Goal: Find specific page/section: Find specific page/section

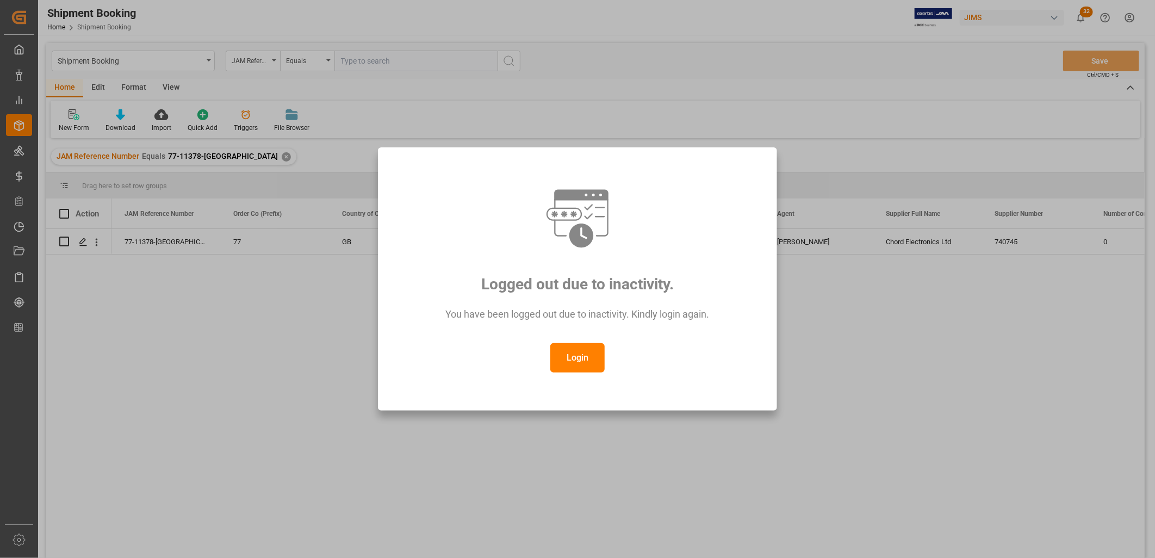
click at [569, 358] on button "Login" at bounding box center [577, 357] width 54 height 29
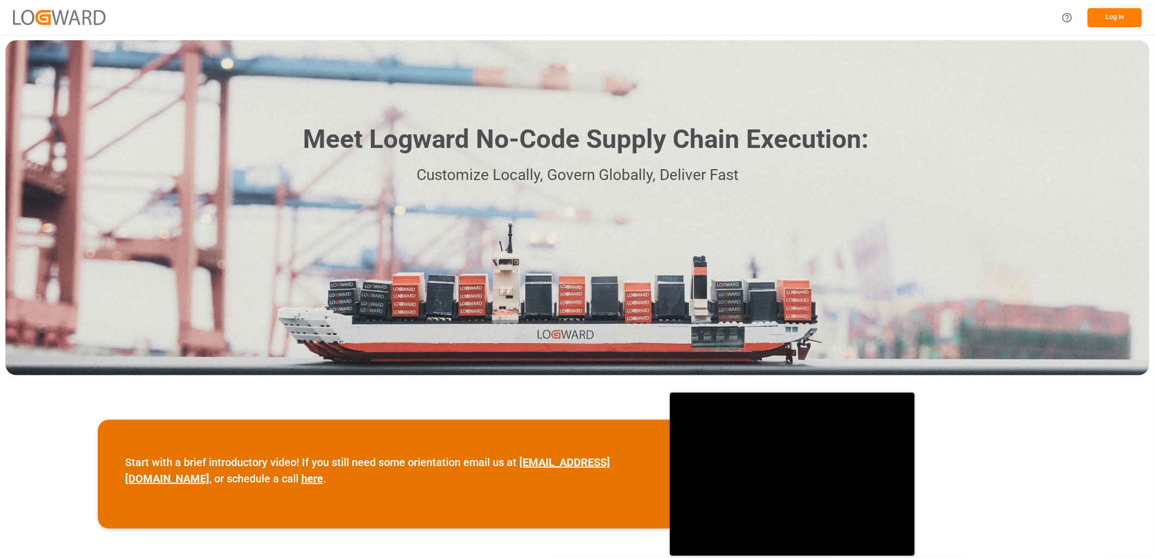
click at [1109, 17] on button "Log In" at bounding box center [1114, 17] width 54 height 19
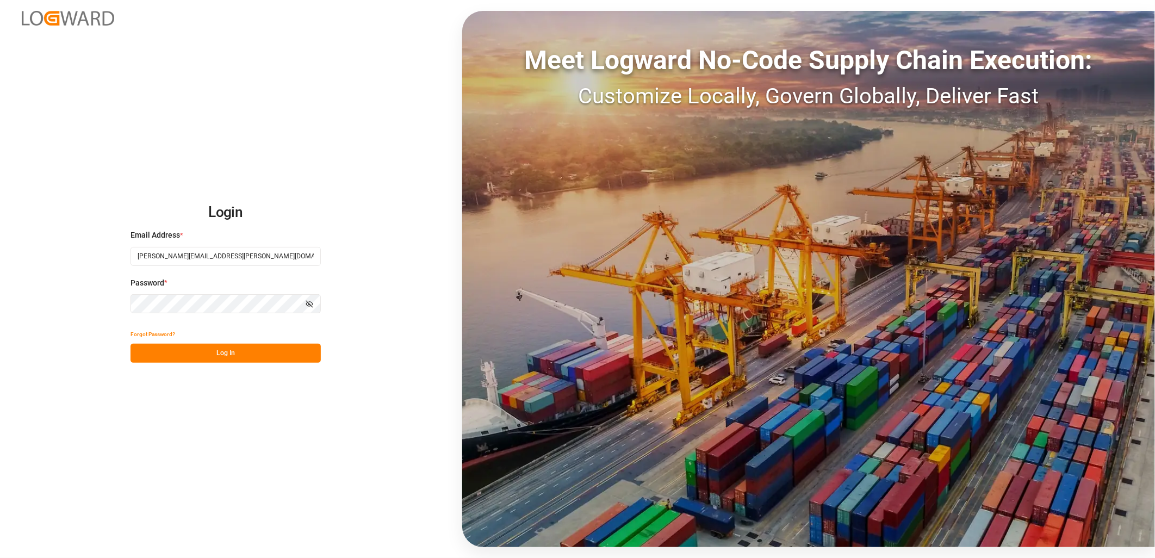
click at [212, 350] on button "Log In" at bounding box center [225, 353] width 190 height 19
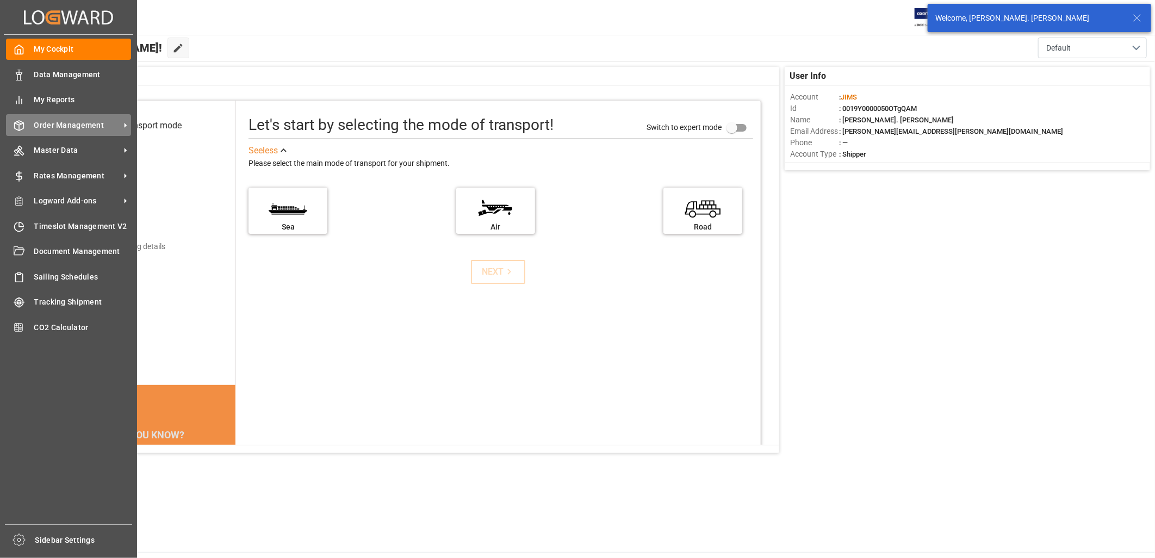
click at [66, 122] on span "Order Management" at bounding box center [77, 125] width 86 height 11
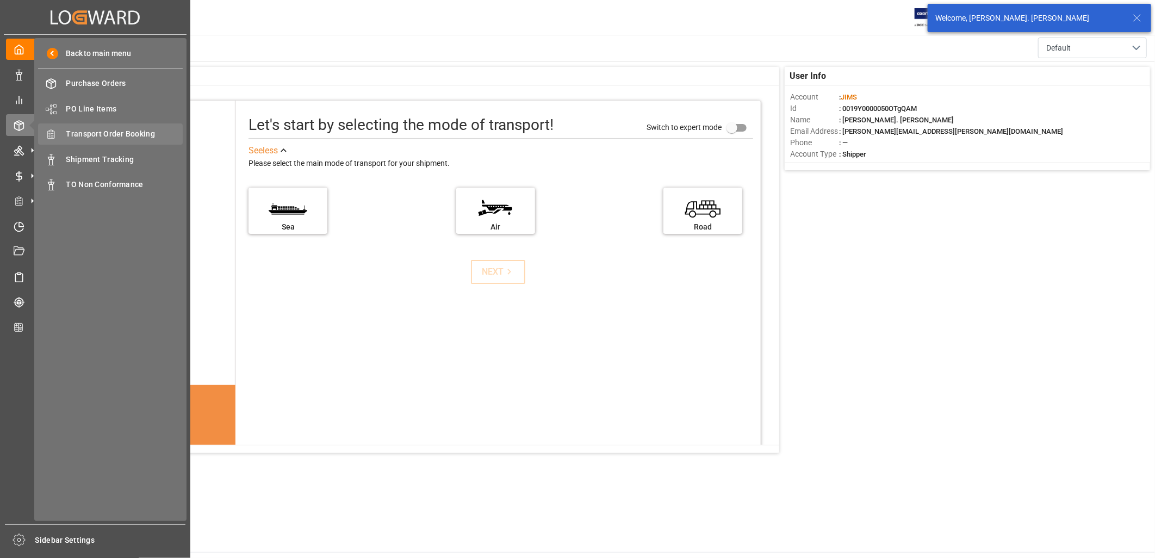
click at [113, 134] on span "Transport Order Booking" at bounding box center [124, 133] width 117 height 11
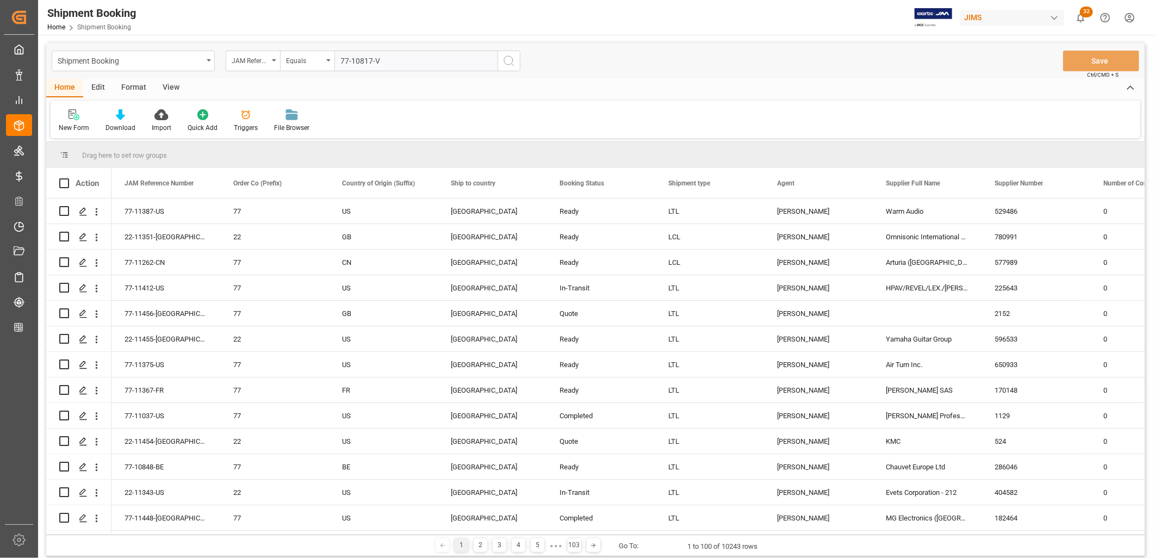
type input "77-10817-VN"
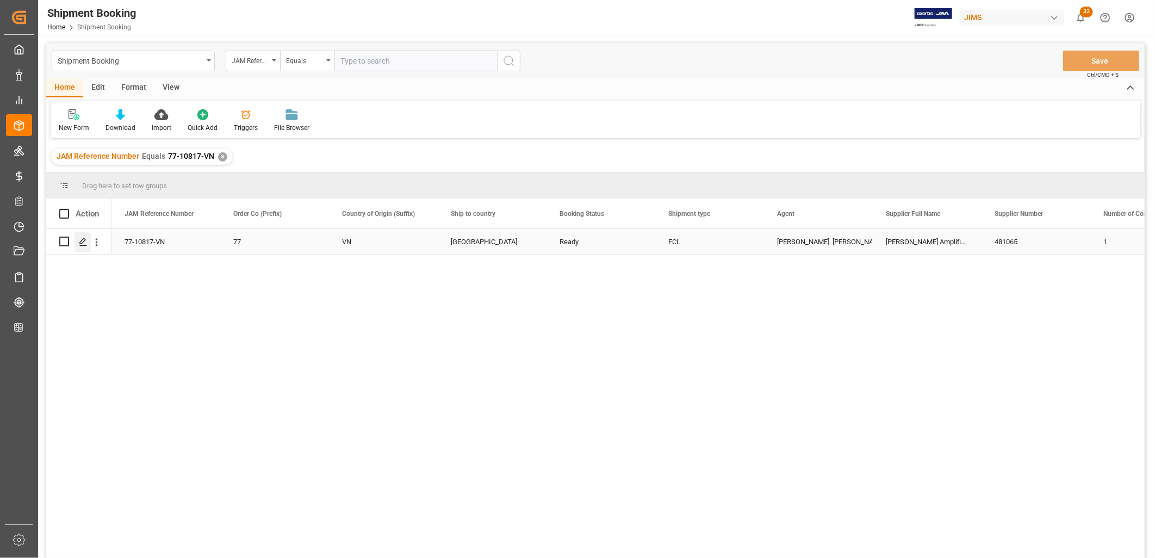
click at [84, 243] on icon "Press SPACE to select this row." at bounding box center [83, 242] width 9 height 9
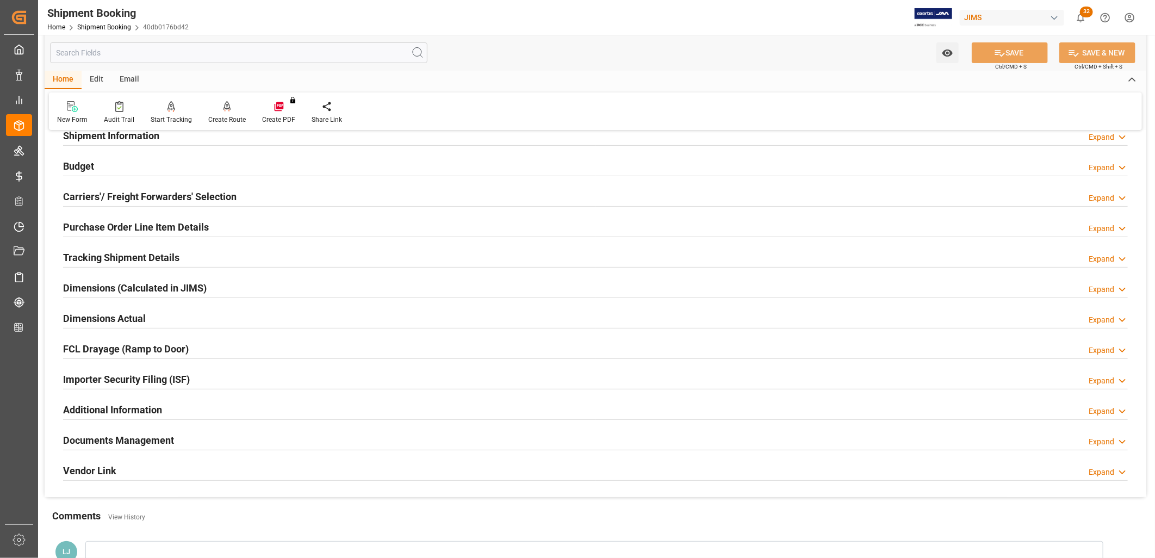
scroll to position [121, 0]
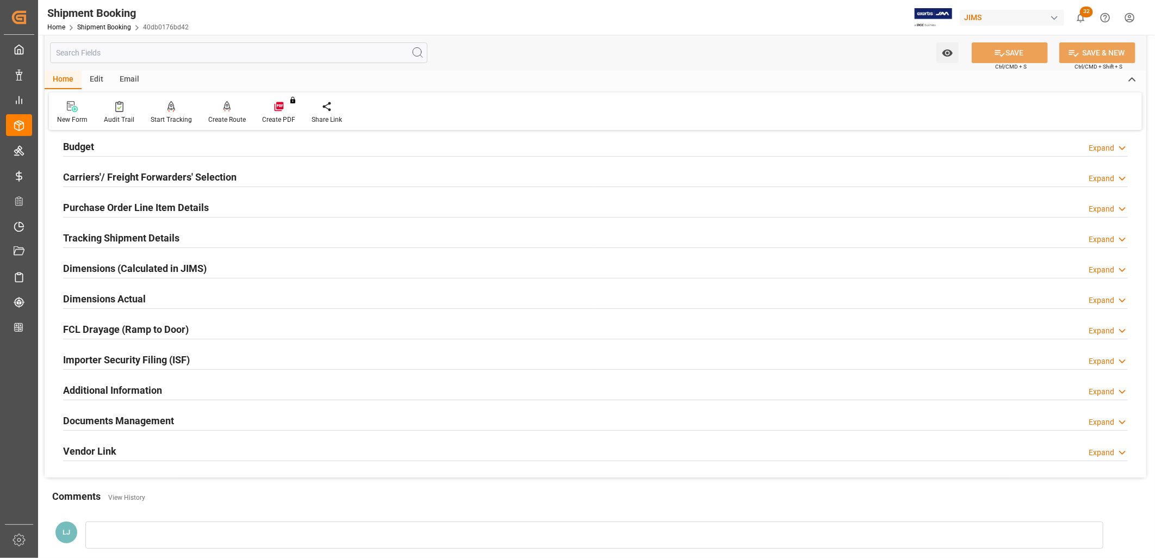
click at [140, 417] on h2 "Documents Management" at bounding box center [118, 420] width 111 height 15
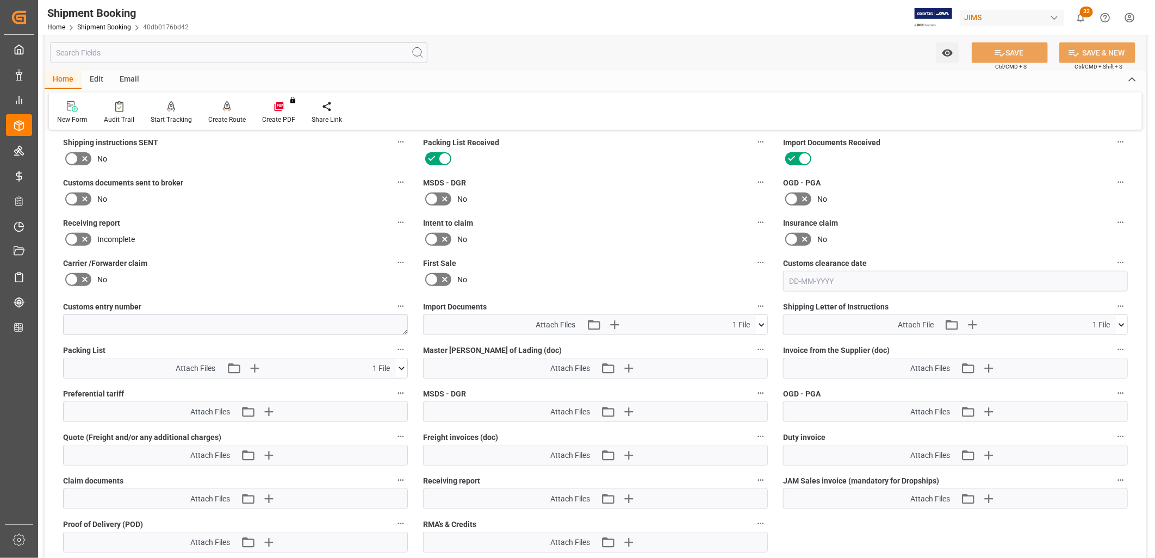
scroll to position [483, 0]
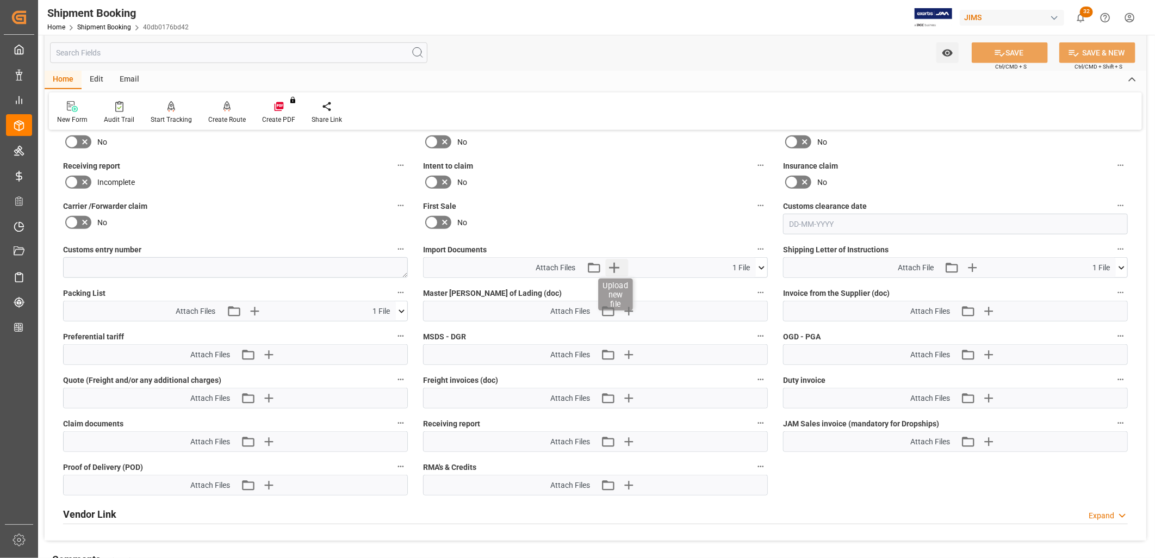
click at [616, 264] on icon "button" at bounding box center [614, 268] width 10 height 10
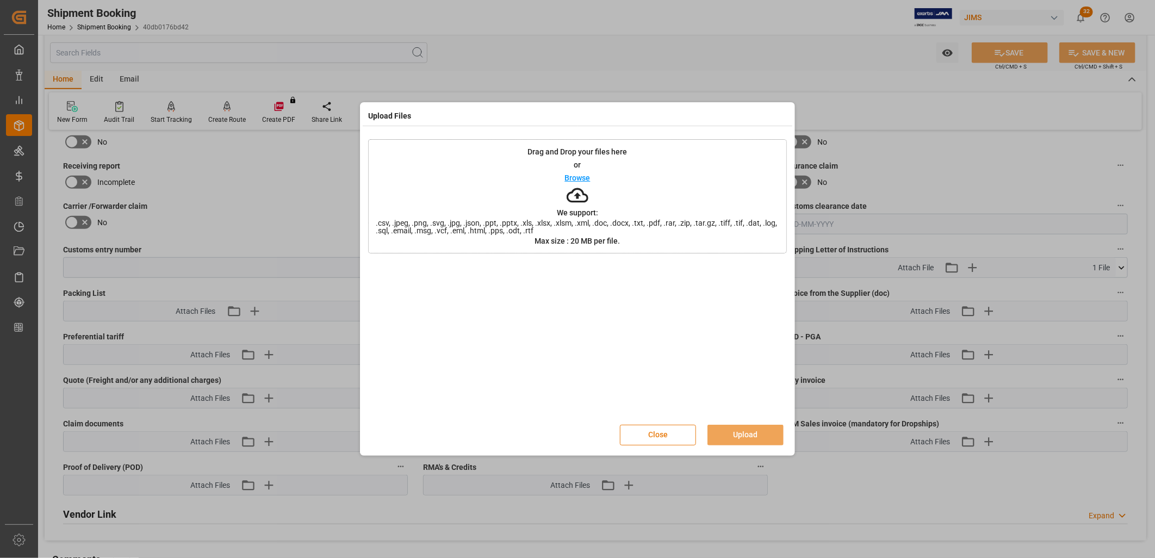
click at [666, 435] on button "Close" at bounding box center [658, 435] width 76 height 21
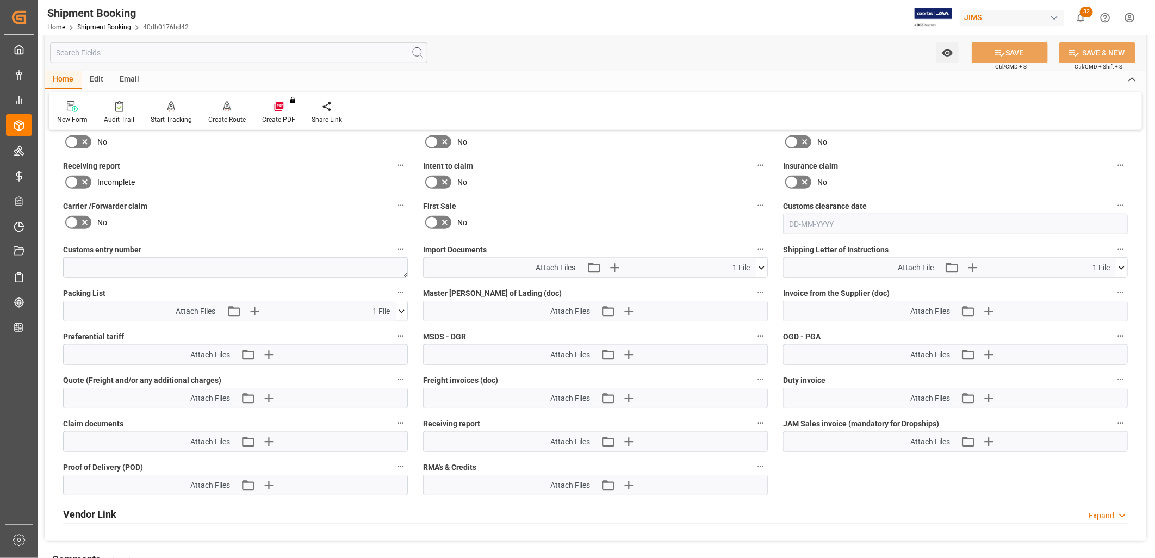
click at [762, 264] on icon at bounding box center [761, 267] width 11 height 11
click at [753, 284] on icon at bounding box center [755, 287] width 10 height 7
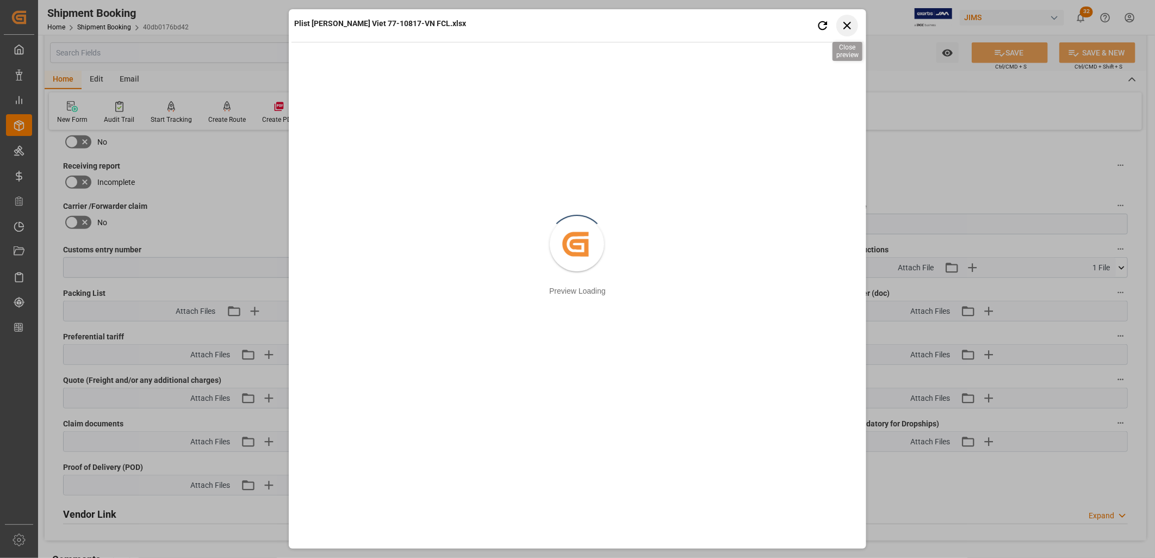
click at [851, 25] on icon "button" at bounding box center [847, 25] width 14 height 14
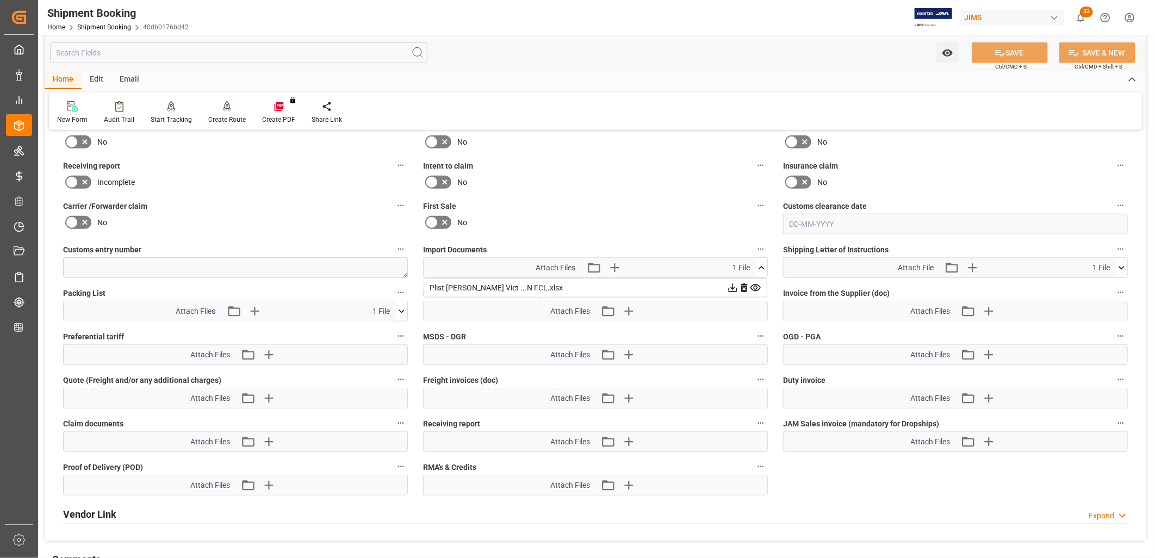
click at [734, 283] on icon at bounding box center [732, 287] width 11 height 11
click at [760, 263] on icon at bounding box center [761, 267] width 11 height 11
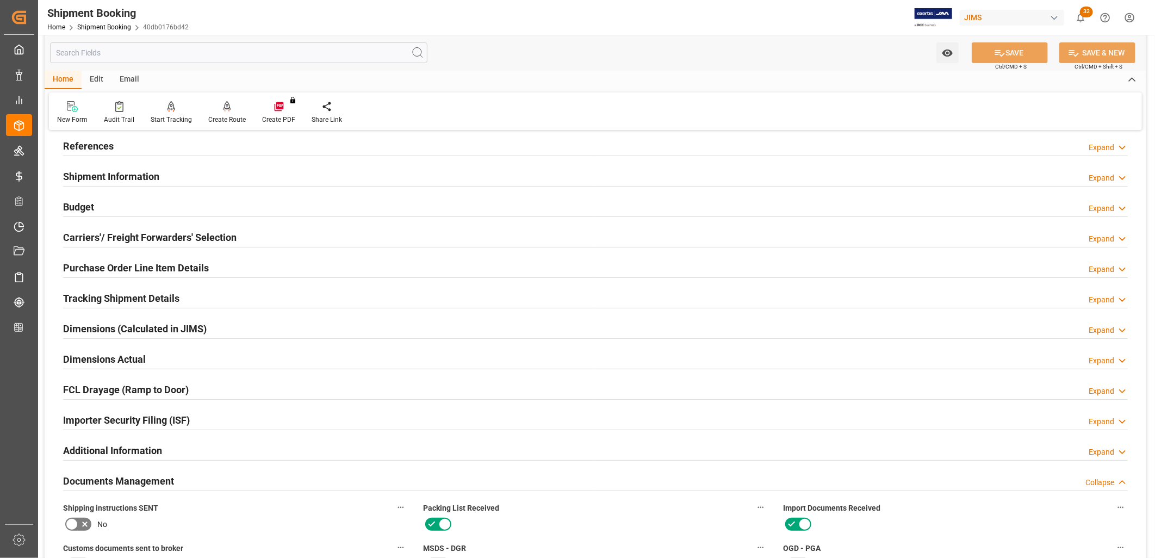
scroll to position [0, 0]
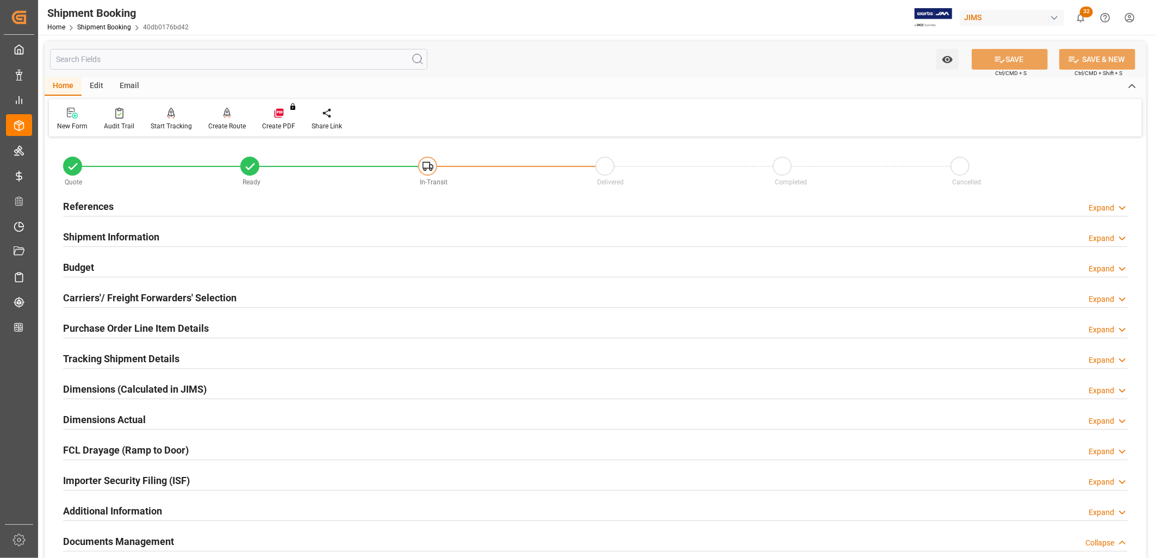
click at [104, 204] on h2 "References" at bounding box center [88, 206] width 51 height 15
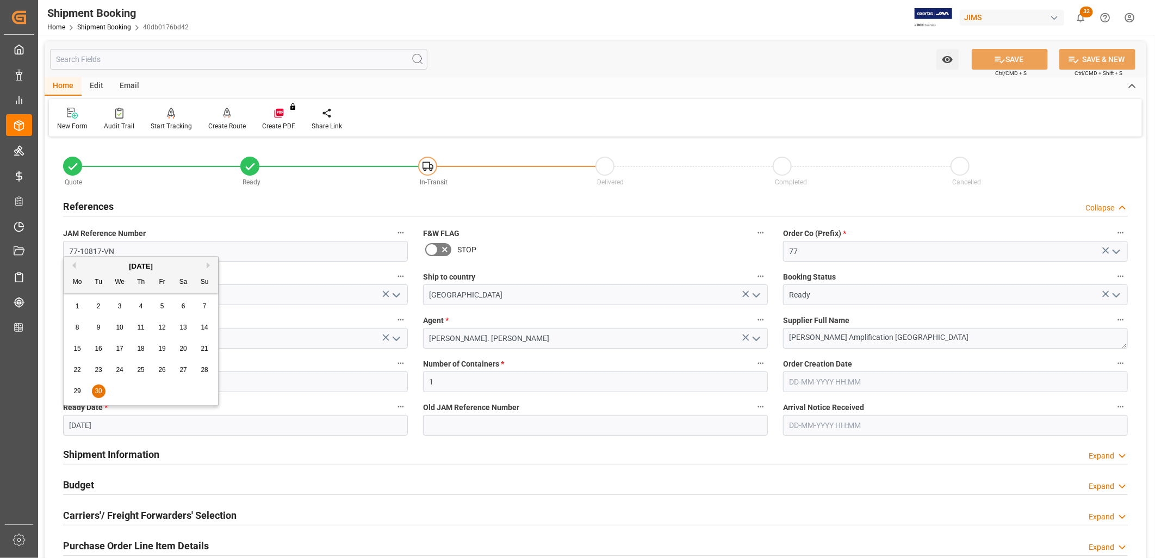
click at [148, 425] on input "[DATE]" at bounding box center [235, 425] width 345 height 21
click at [209, 265] on button "Next Month" at bounding box center [210, 265] width 7 height 7
click at [99, 327] on span "7" at bounding box center [99, 327] width 4 height 8
type input "[DATE]"
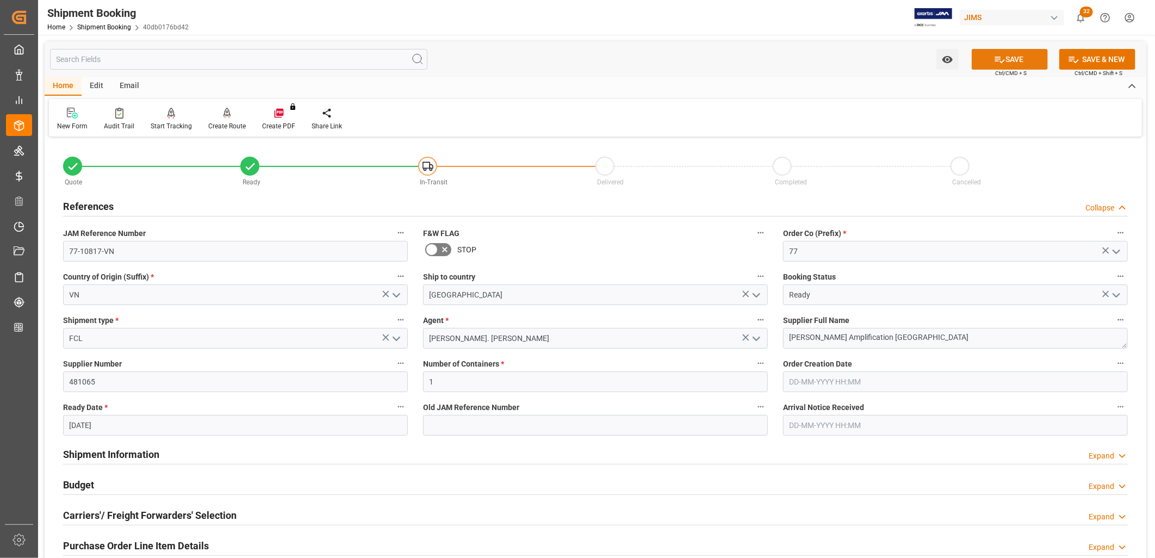
click at [1003, 58] on button "SAVE" at bounding box center [1009, 59] width 76 height 21
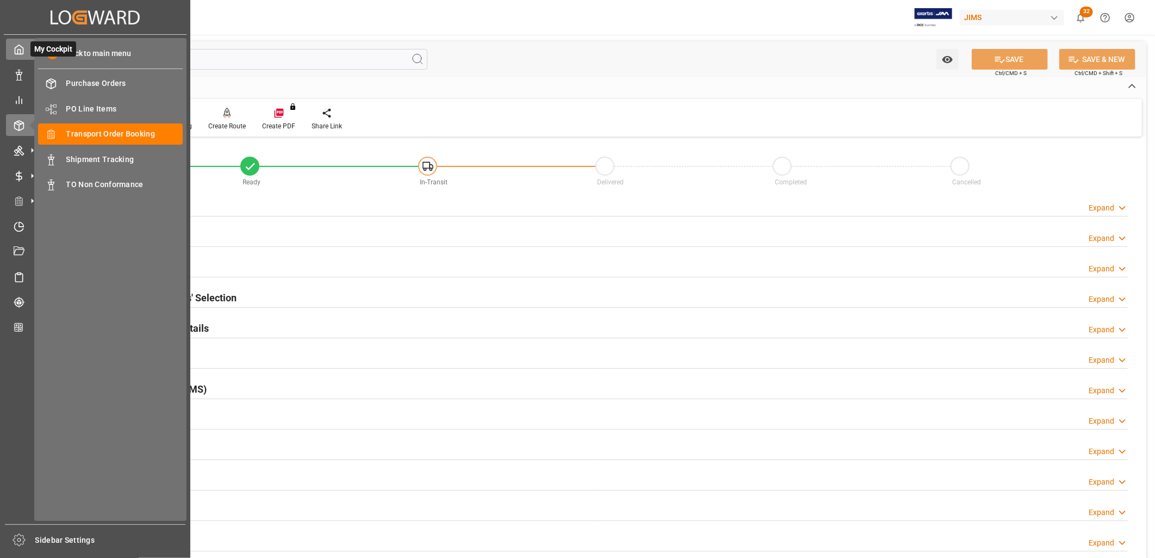
click at [18, 51] on icon at bounding box center [19, 49] width 11 height 11
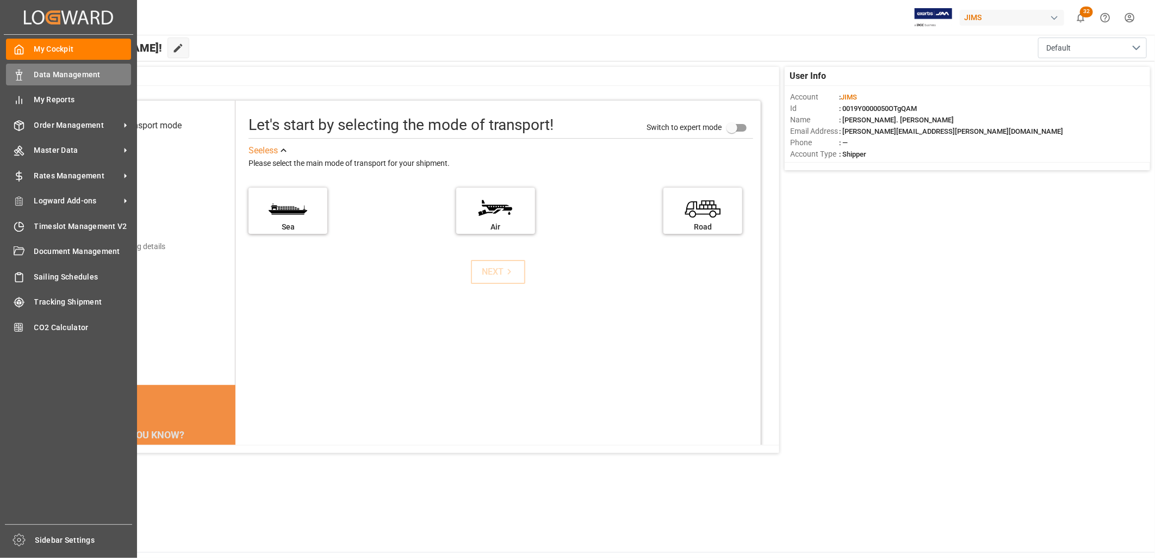
click at [72, 71] on span "Data Management" at bounding box center [82, 74] width 97 height 11
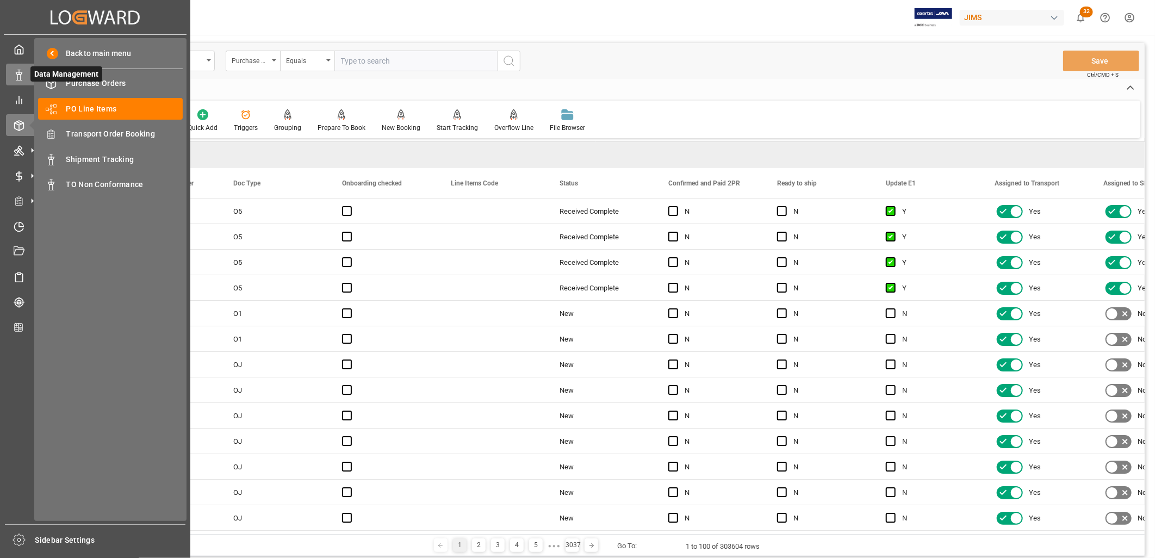
click at [15, 72] on icon at bounding box center [19, 75] width 11 height 11
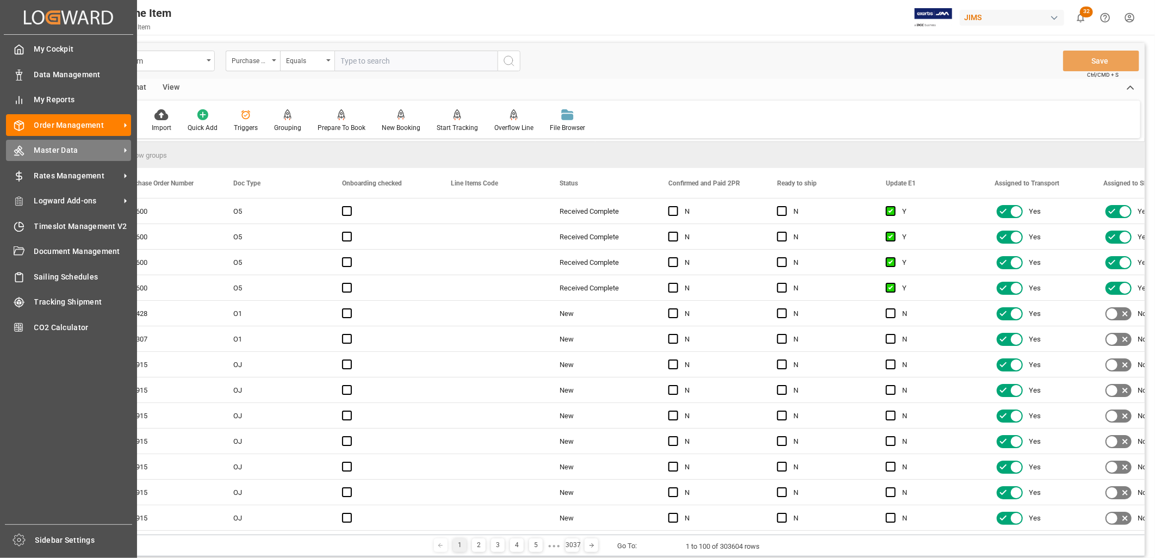
click at [73, 145] on span "Master Data" at bounding box center [77, 150] width 86 height 11
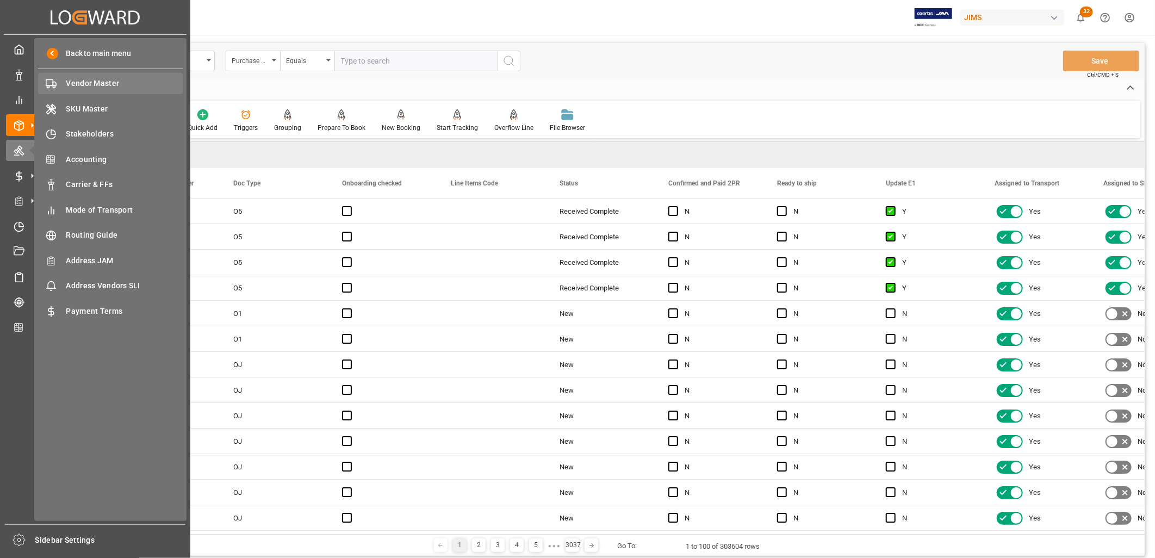
click at [101, 80] on span "Vendor Master" at bounding box center [124, 83] width 117 height 11
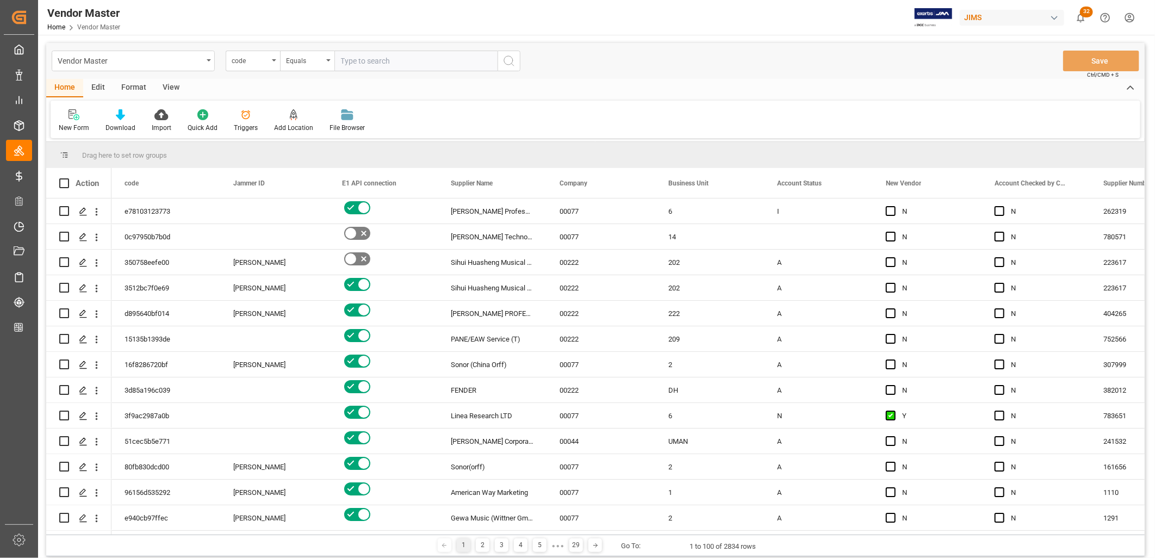
click at [370, 60] on input "text" at bounding box center [415, 61] width 163 height 21
click at [368, 58] on input "text" at bounding box center [415, 61] width 163 height 21
type input "781551"
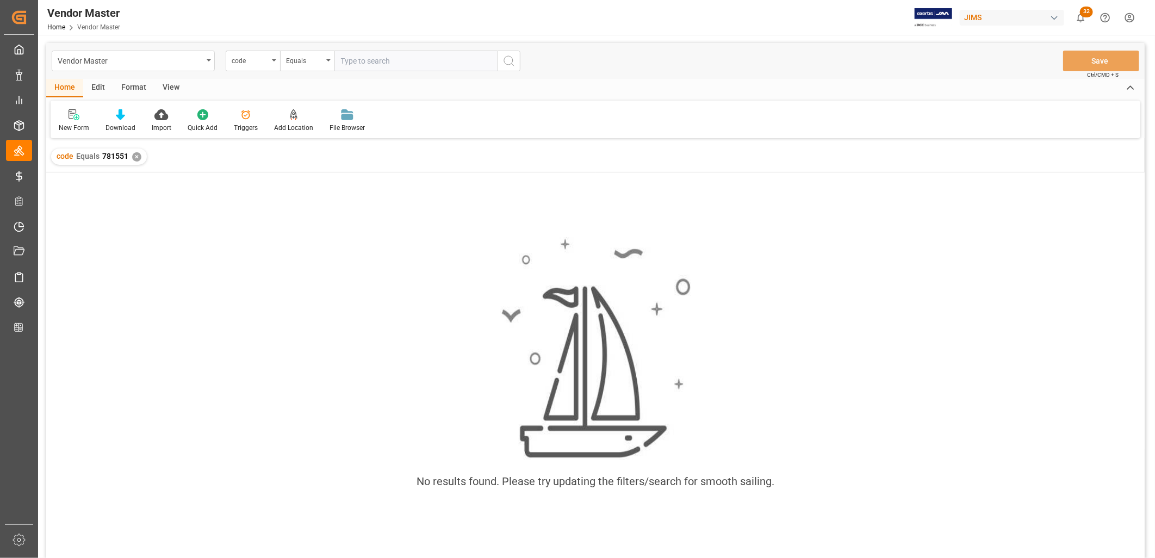
click at [139, 152] on div "code Equals 781551 ✕" at bounding box center [99, 156] width 96 height 16
click at [133, 154] on div "✕" at bounding box center [136, 156] width 9 height 9
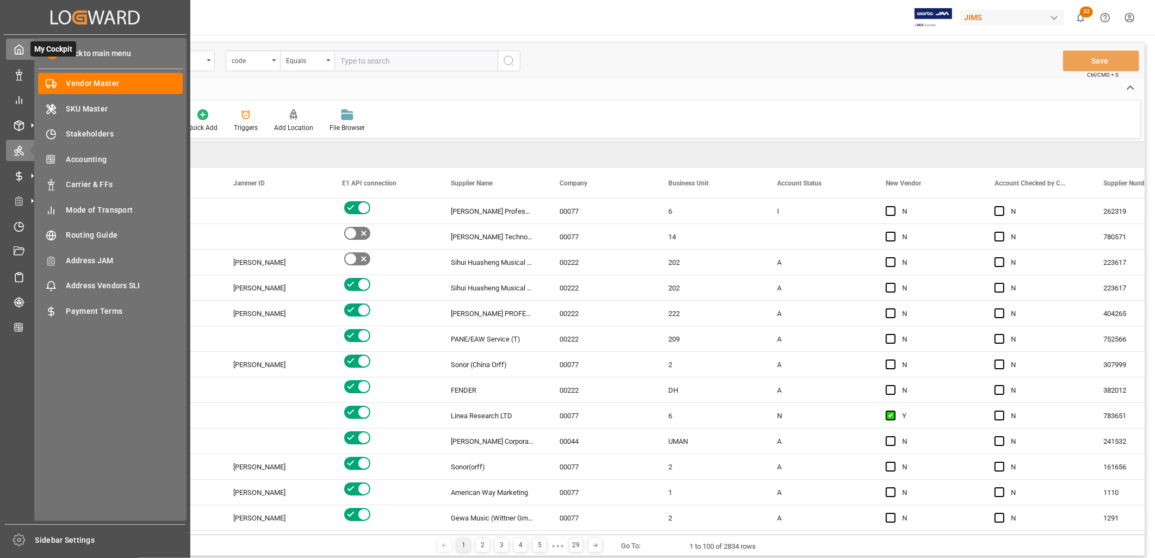
click at [17, 47] on icon at bounding box center [19, 49] width 11 height 11
